Goal: Task Accomplishment & Management: Manage account settings

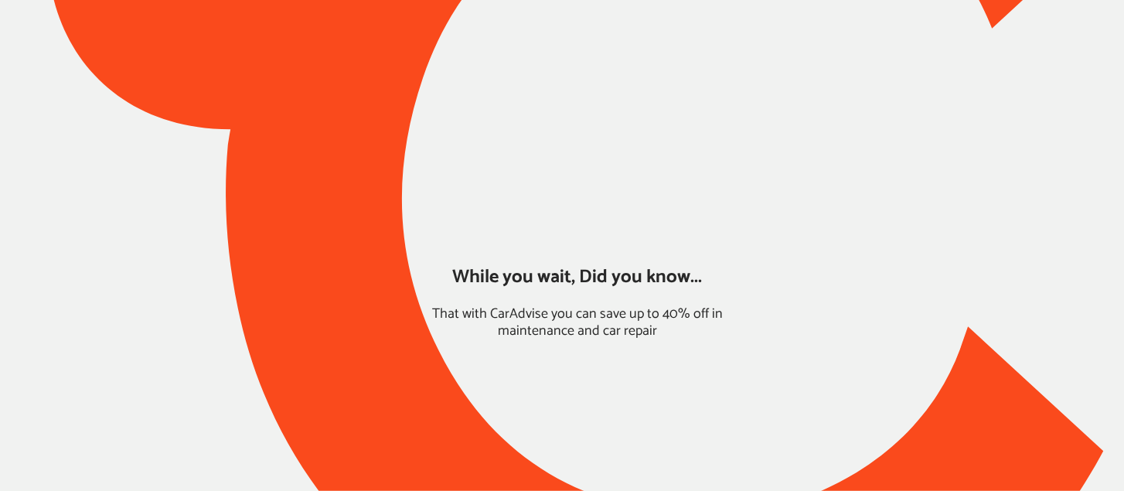
type input "*****"
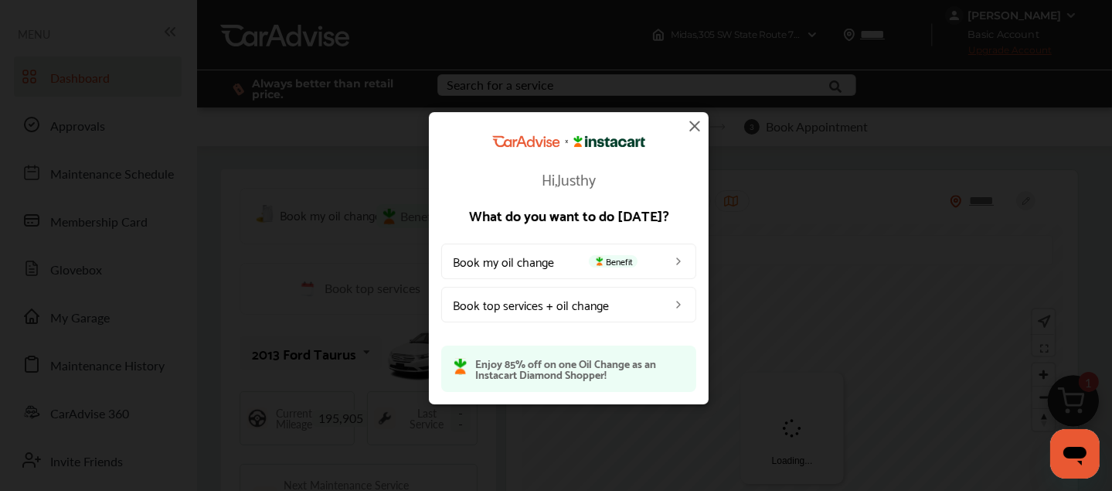
click at [689, 128] on img at bounding box center [695, 126] width 19 height 19
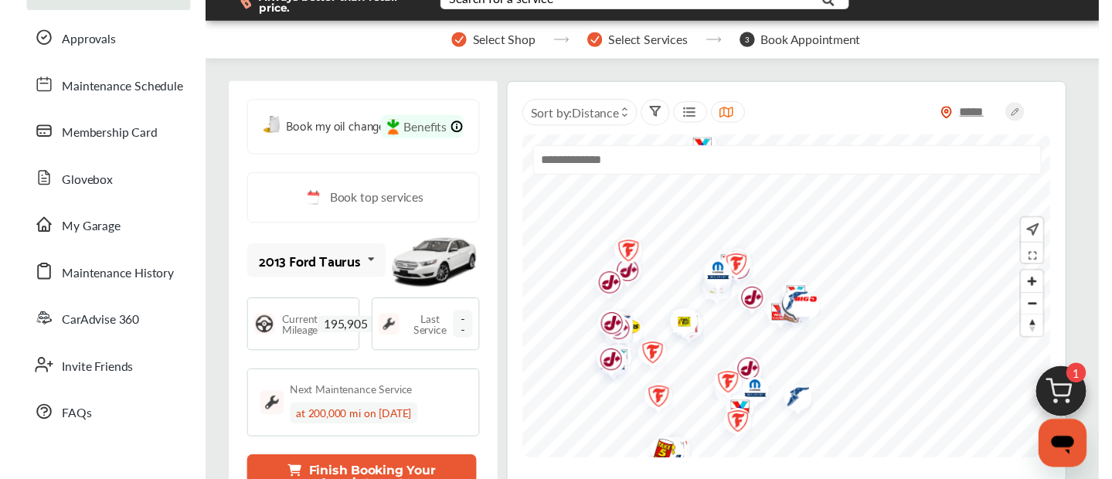
scroll to position [86, 0]
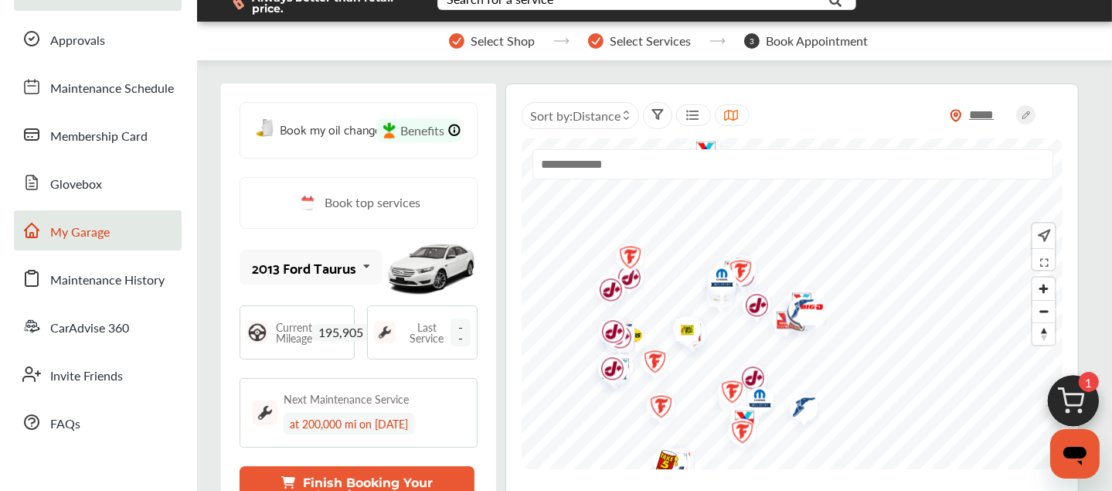
click at [68, 236] on span "My Garage" at bounding box center [80, 233] width 60 height 20
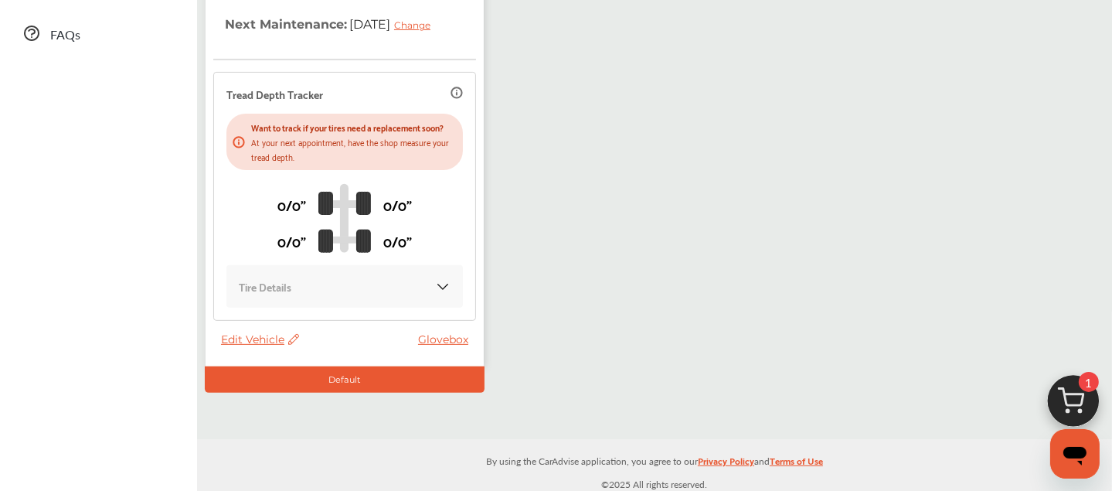
scroll to position [475, 0]
click at [275, 346] on span "Edit Vehicle" at bounding box center [260, 339] width 78 height 14
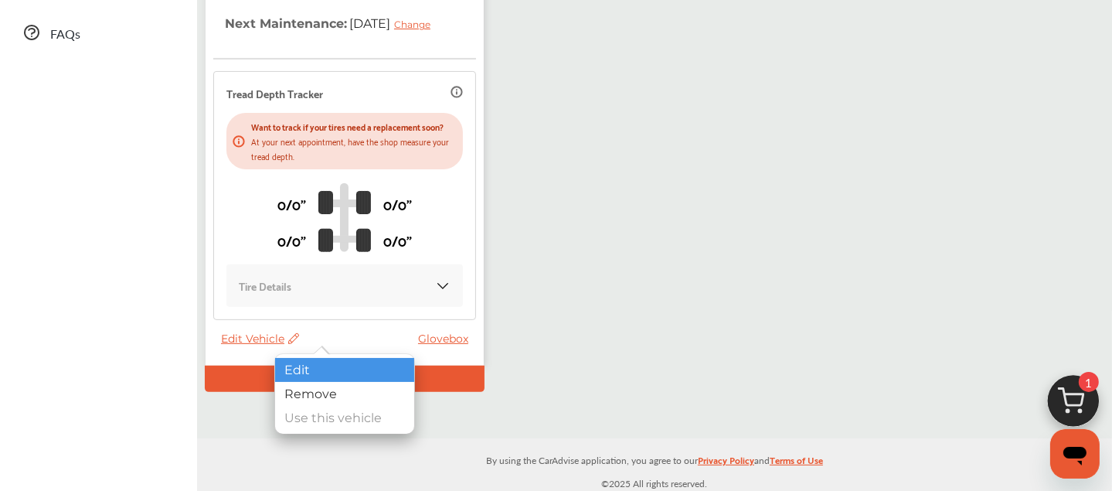
click at [318, 368] on div "Edit" at bounding box center [344, 370] width 139 height 24
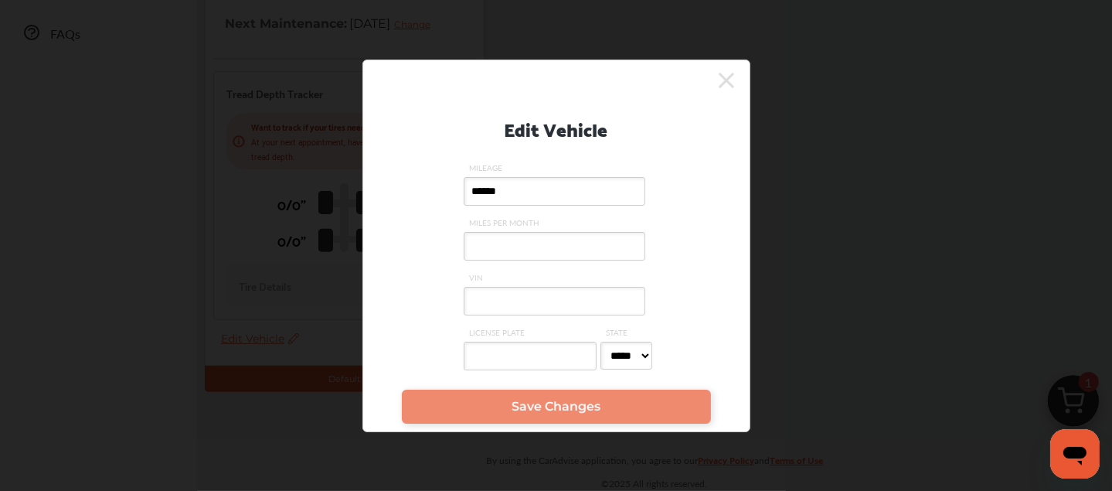
click at [318, 368] on div "Edit Vehicle MILEAGE ****** MILES PER MONTH VIN LICENSE PLATE STATE ***** ** **…" at bounding box center [556, 245] width 1112 height 491
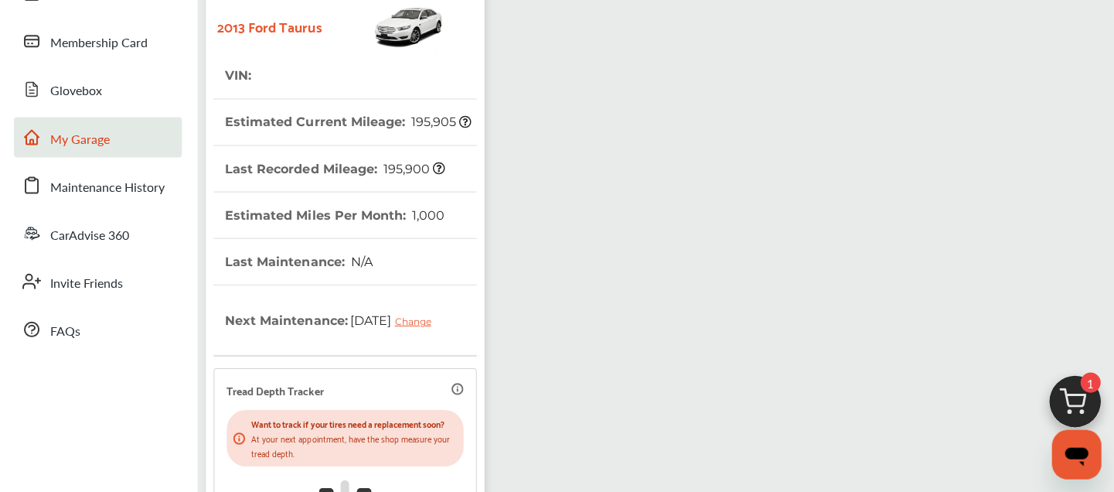
scroll to position [0, 0]
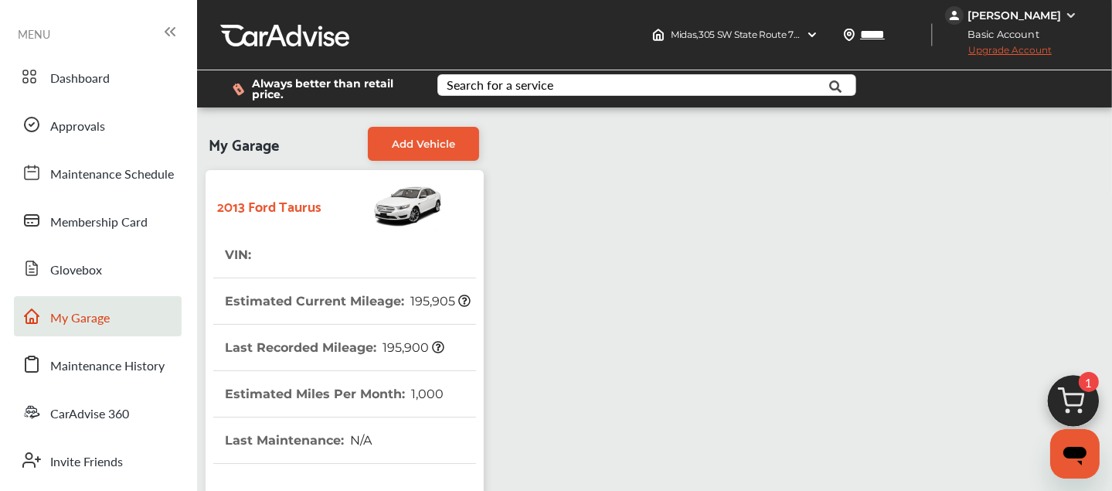
click at [332, 313] on th "Estimated Current Mileage : 195,905" at bounding box center [348, 301] width 246 height 46
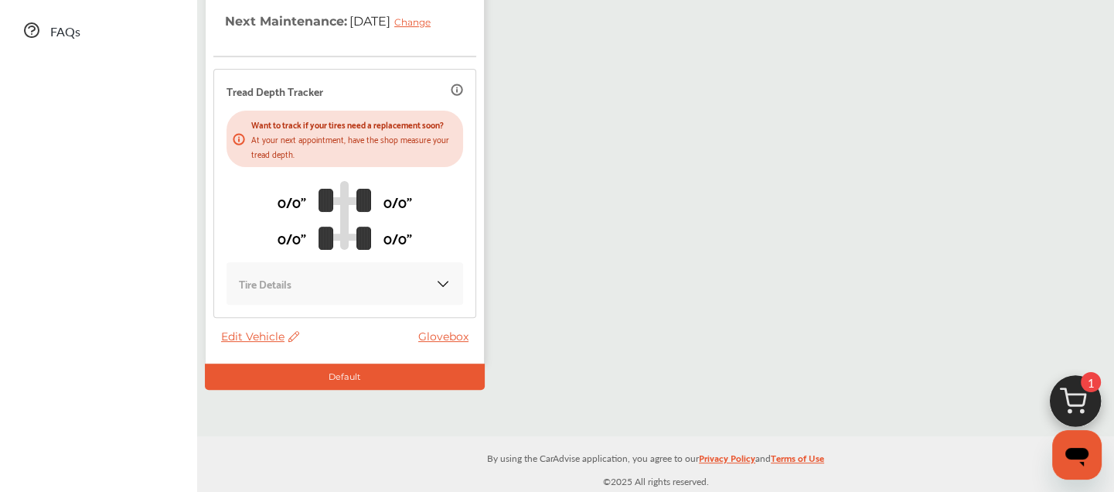
scroll to position [488, 0]
click at [272, 338] on span "Edit Vehicle" at bounding box center [260, 336] width 78 height 14
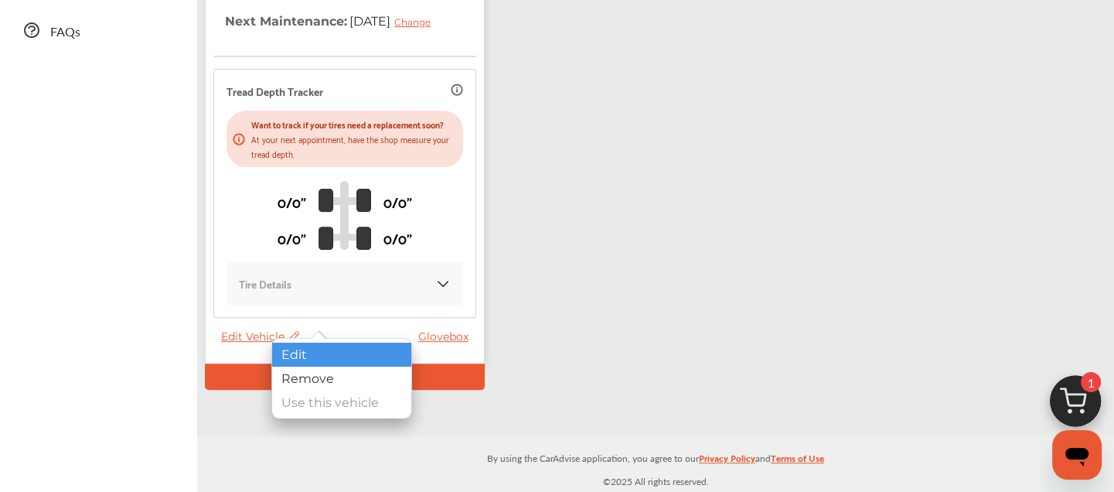
click at [291, 349] on div "Edit" at bounding box center [341, 354] width 139 height 24
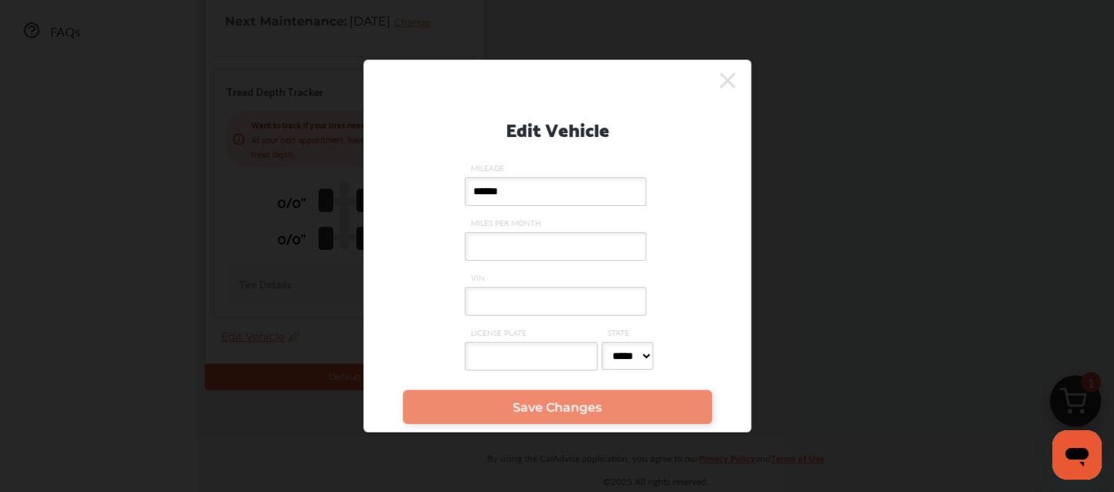
click at [512, 299] on input "VIN" at bounding box center [556, 301] width 182 height 29
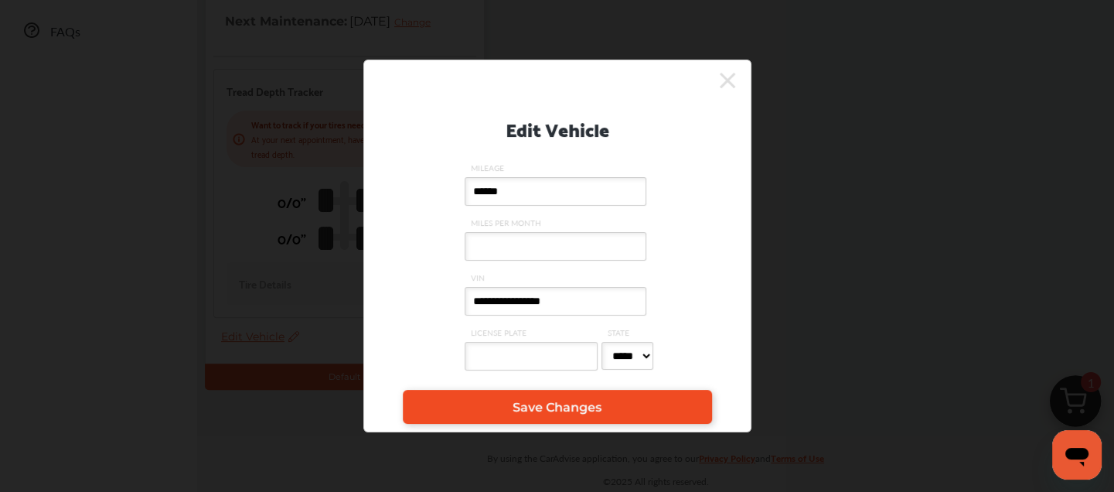
type input "**********"
click at [504, 420] on link "Save Changes" at bounding box center [557, 407] width 309 height 34
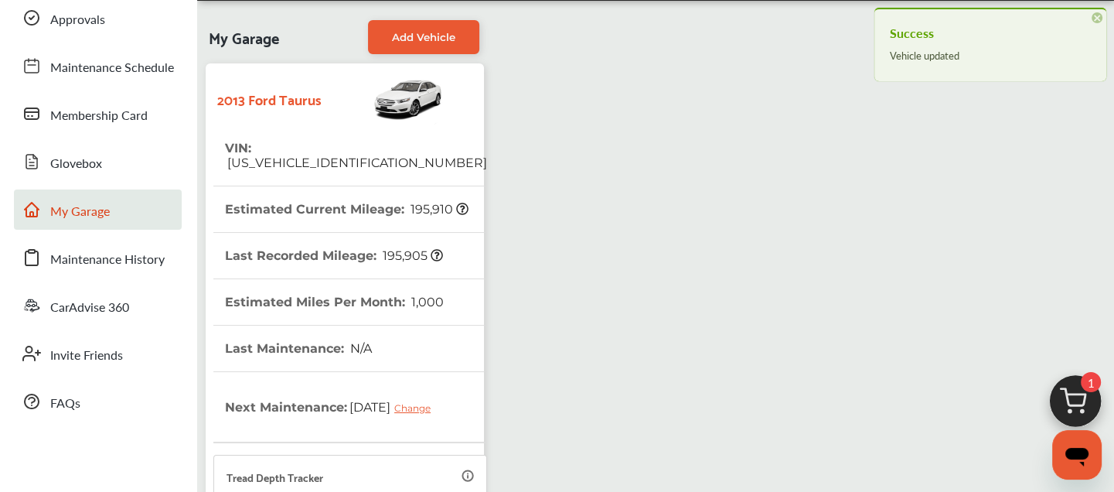
scroll to position [108, 0]
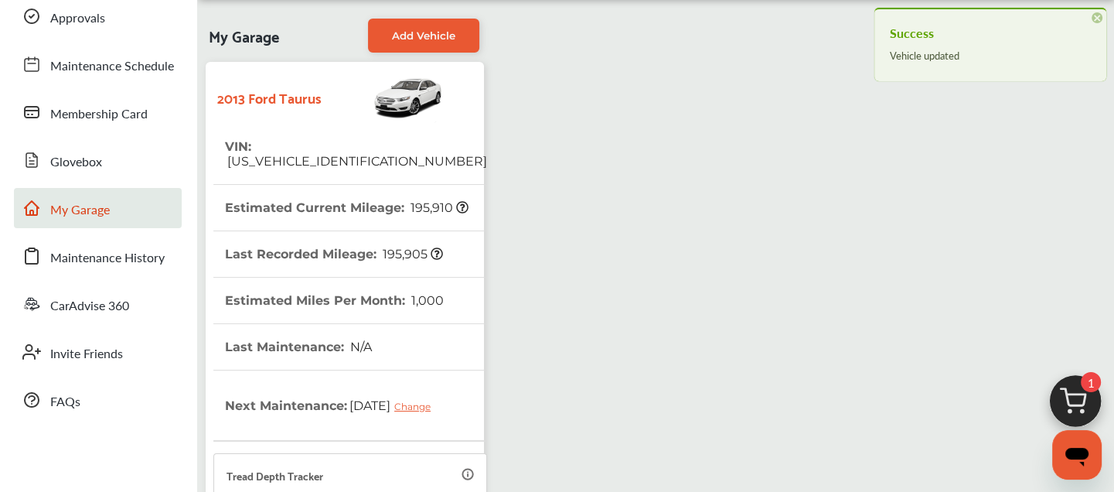
click at [313, 154] on span "[US_VEHICLE_IDENTIFICATION_NUMBER]" at bounding box center [356, 161] width 262 height 15
copy span "[US_VEHICLE_IDENTIFICATION_NUMBER]"
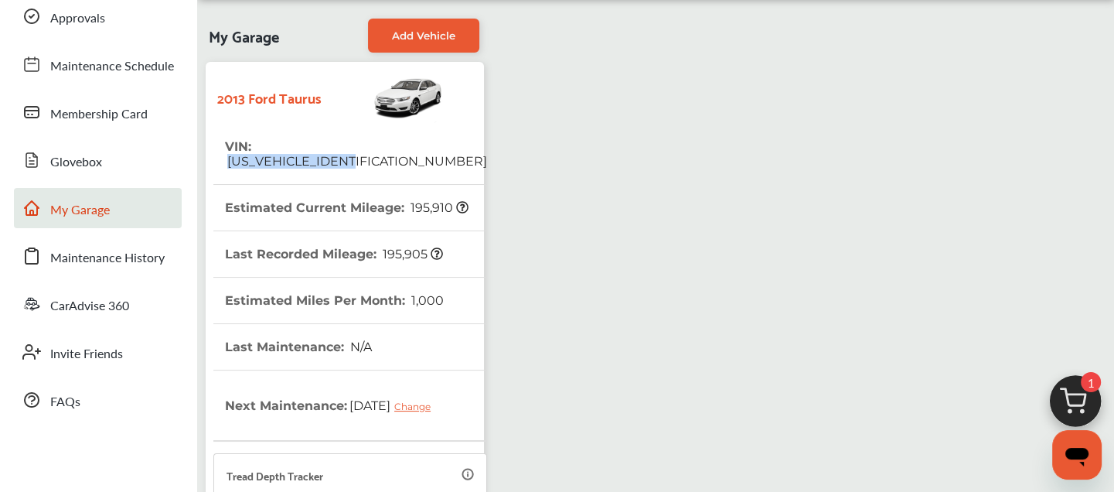
scroll to position [0, 0]
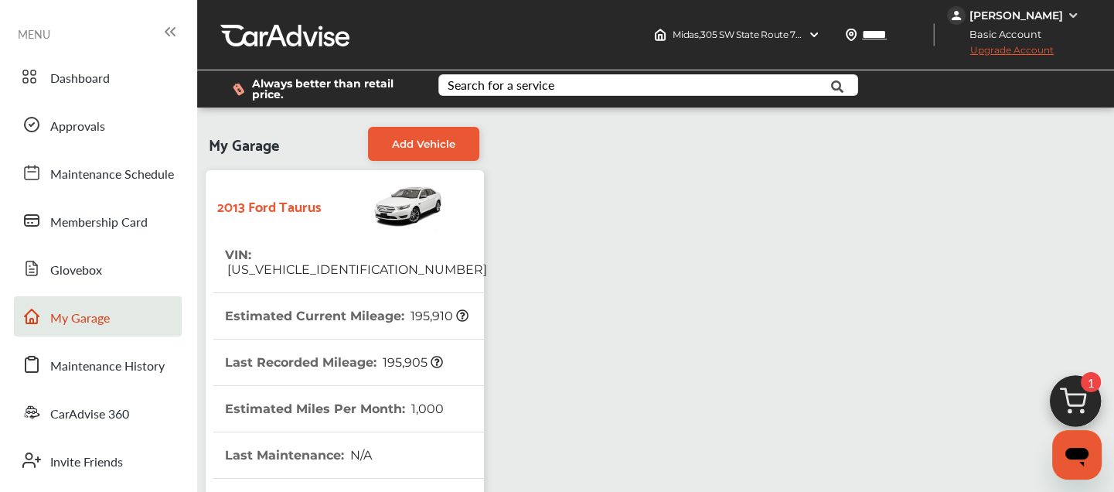
click at [993, 15] on div "[PERSON_NAME]" at bounding box center [1016, 16] width 94 height 14
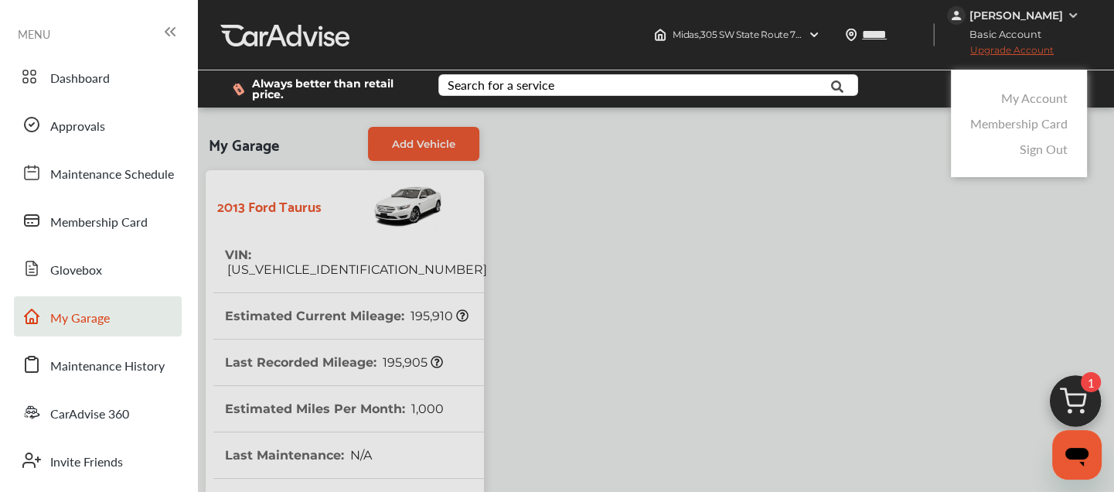
click at [1030, 101] on link "My Account" at bounding box center [1034, 98] width 66 height 18
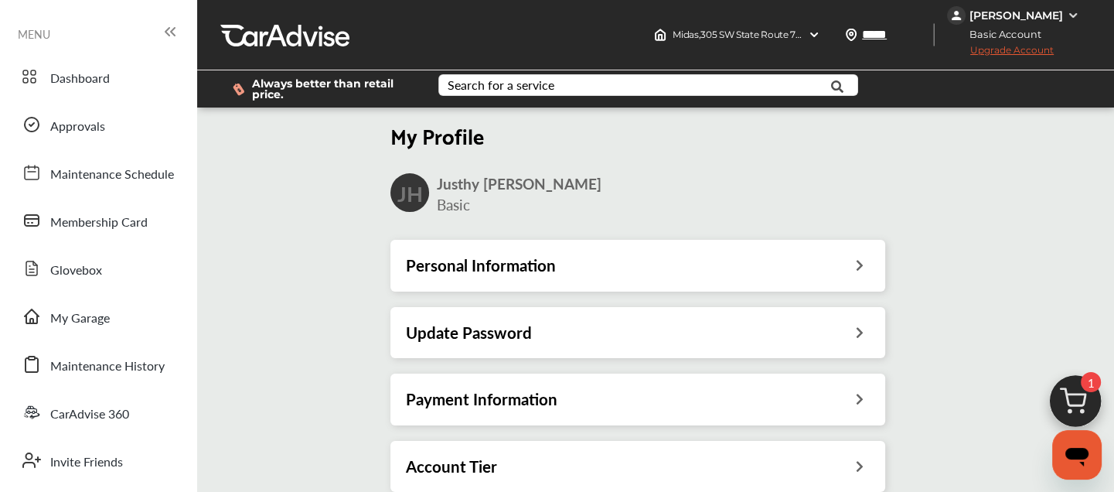
click at [458, 389] on h3 "Payment Information" at bounding box center [481, 399] width 151 height 20
